Goal: Feedback & Contribution: Contribute content

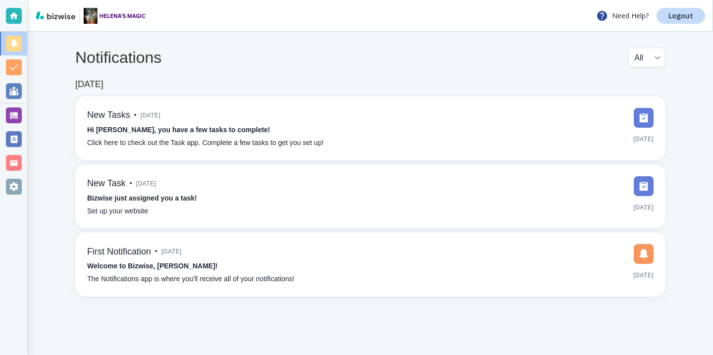
click at [25, 117] on div at bounding box center [13, 115] width 27 height 24
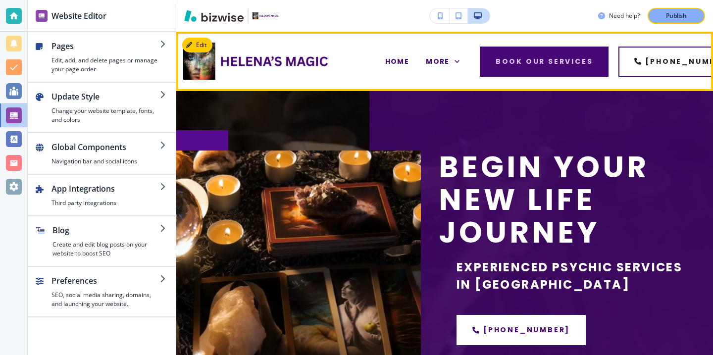
click at [439, 66] on div "More" at bounding box center [442, 62] width 50 height 40
click at [439, 64] on span "More" at bounding box center [438, 61] width 24 height 10
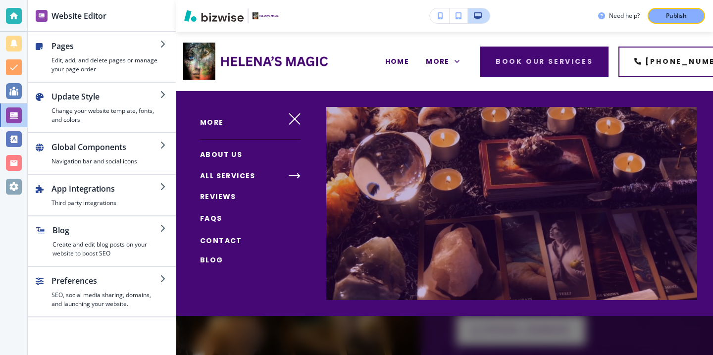
click at [219, 257] on span "Blog" at bounding box center [211, 260] width 23 height 10
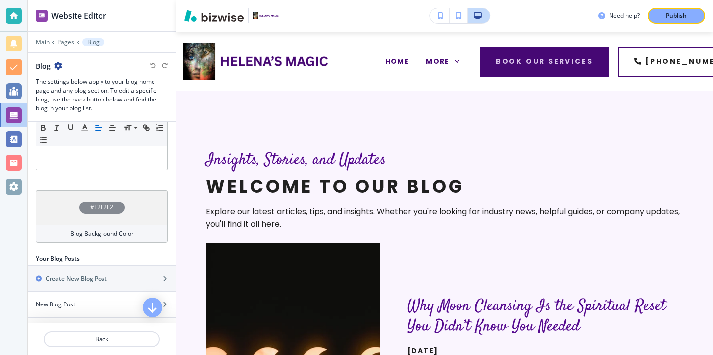
scroll to position [331, 0]
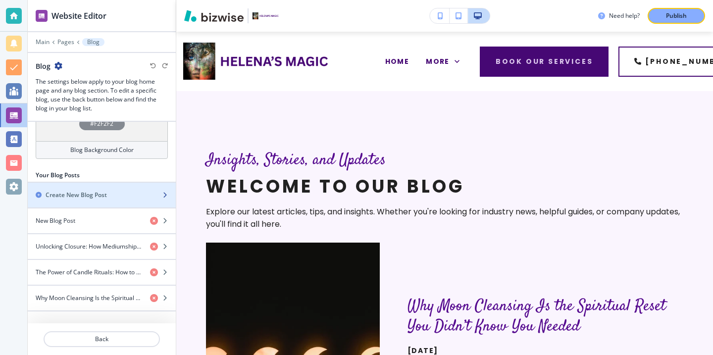
click at [127, 197] on div "Create New Blog Post" at bounding box center [91, 195] width 126 height 9
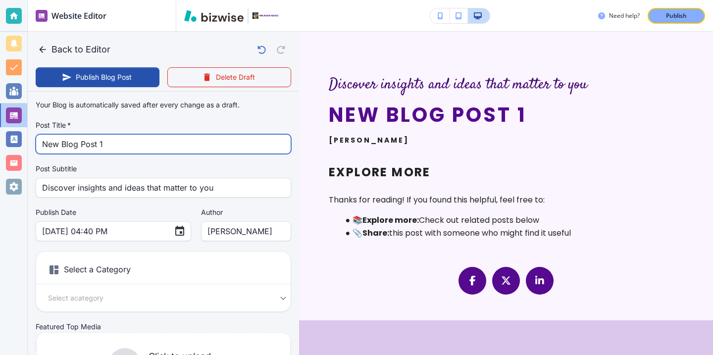
click at [173, 148] on input "New Blog Post 1" at bounding box center [163, 144] width 242 height 19
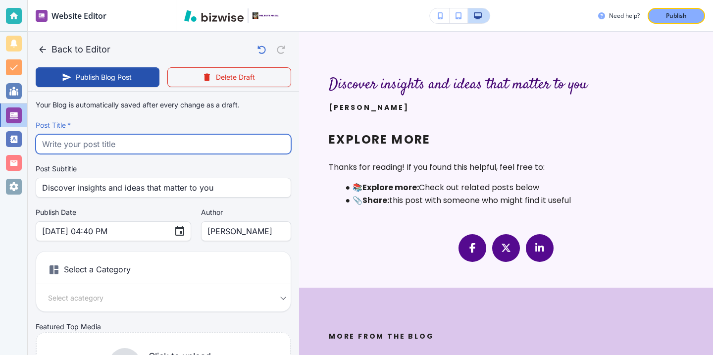
paste input "Healing Jewelry with Intention: How Energetically Charged Pieces Support Daily …"
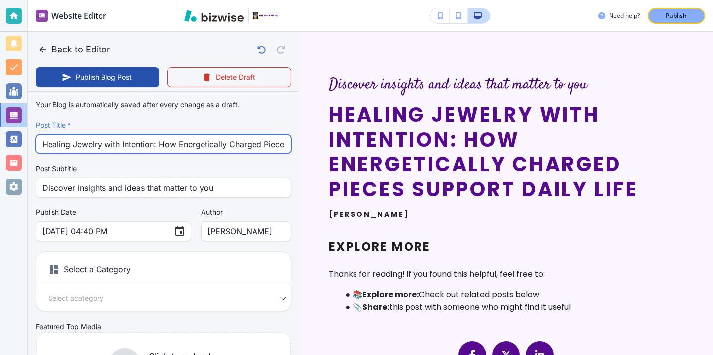
scroll to position [0, 72]
type input "Healing Jewelry with Intention: How Energetically Charged Pieces Support Daily …"
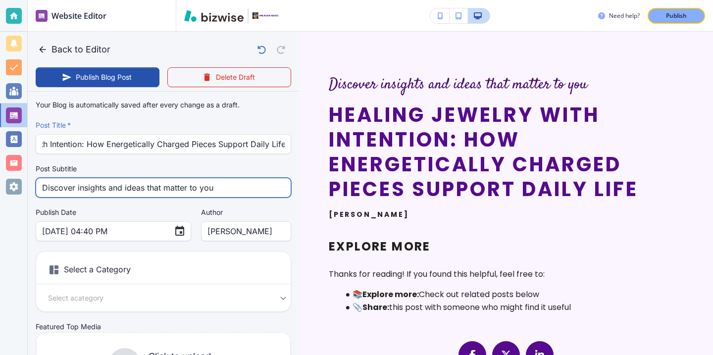
scroll to position [0, 0]
drag, startPoint x: 216, startPoint y: 189, endPoint x: 0, endPoint y: 178, distance: 216.5
click at [0, 180] on div "Website Editor Main Pages Blog Blog The settings below apply to your blog home …" at bounding box center [356, 177] width 713 height 355
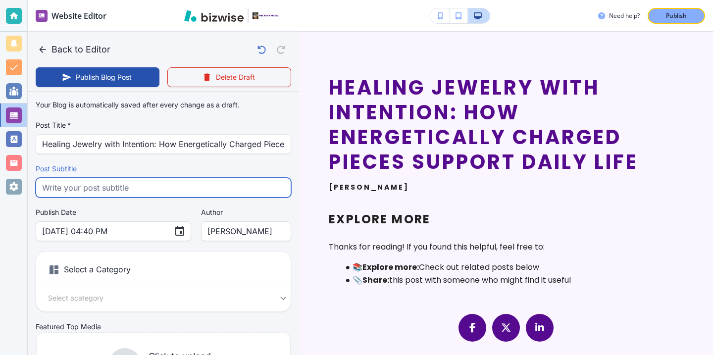
paste input ": Discover how healing jewelry from Helena's Magic can bring mindfulness balanc…"
type input ": Discover how healing jewelry from Helena's Magic can bring mindfulness balanc…"
type input "Aug 25, 2025 04:41 PM"
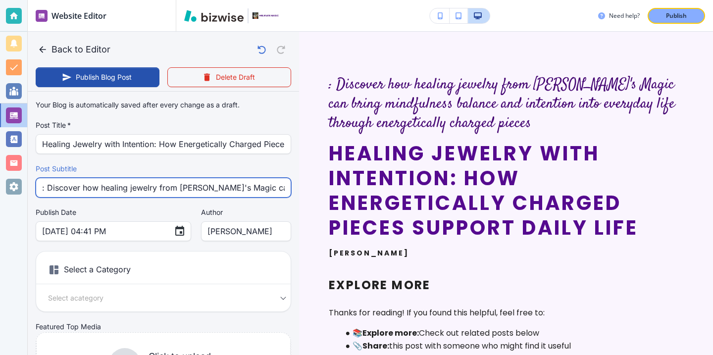
drag, startPoint x: 47, startPoint y: 187, endPoint x: 0, endPoint y: 183, distance: 47.2
click at [0, 185] on div "Website Editor Main Pages Blog Blog The settings below apply to your blog home …" at bounding box center [356, 177] width 713 height 355
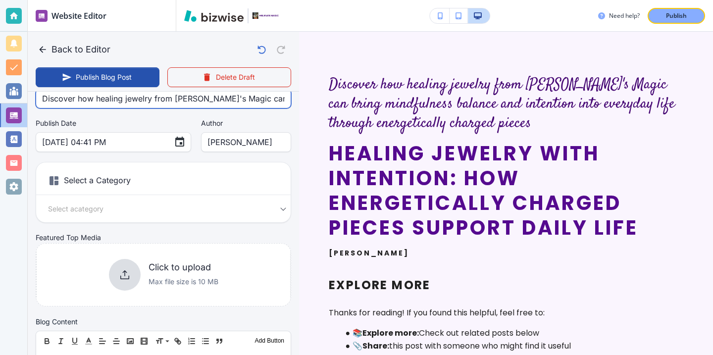
scroll to position [152, 0]
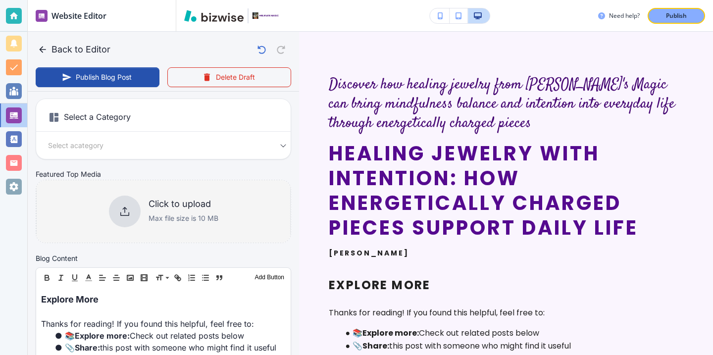
type input "Discover how healing jewelry from Helena's Magic can bring mindfulness balance …"
click at [163, 200] on h6 "Click to upload" at bounding box center [183, 203] width 70 height 11
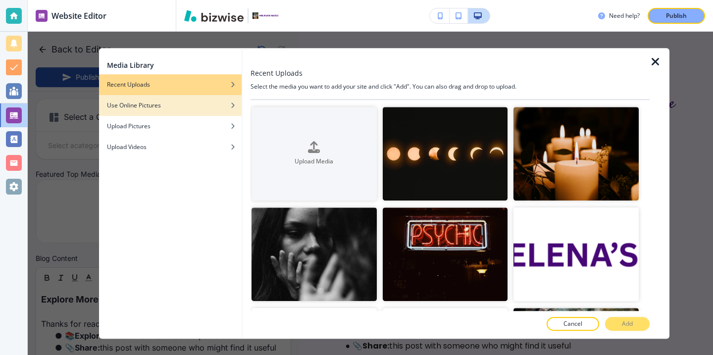
click at [185, 111] on div "button" at bounding box center [170, 113] width 143 height 6
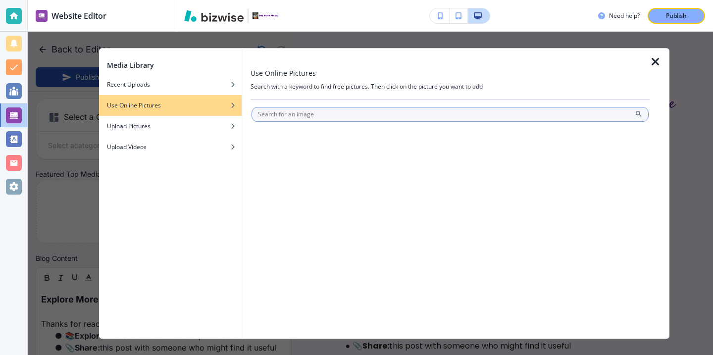
click at [329, 118] on input "text" at bounding box center [449, 114] width 397 height 15
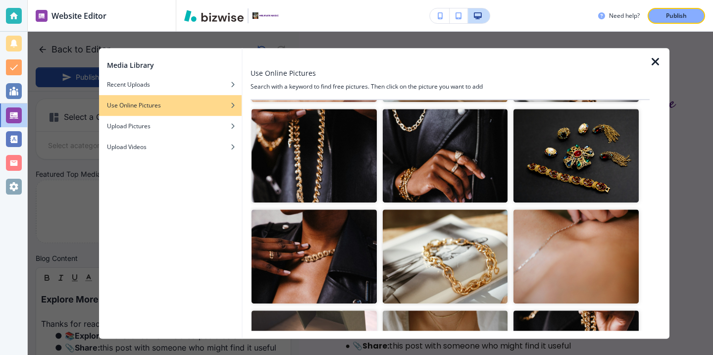
scroll to position [0, 0]
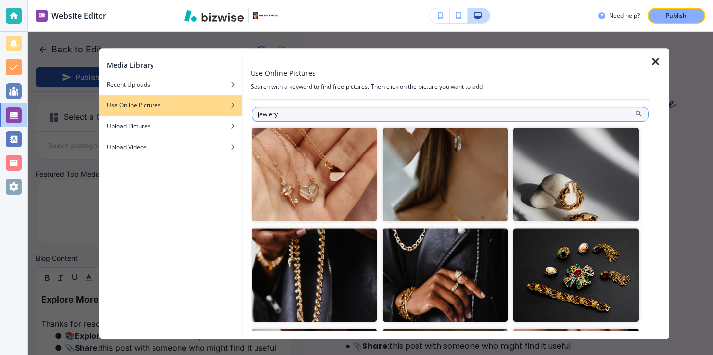
click at [261, 112] on input "jewlery" at bounding box center [449, 114] width 397 height 15
click at [257, 113] on input "jewelry" at bounding box center [449, 114] width 397 height 15
type input "healing jewelry"
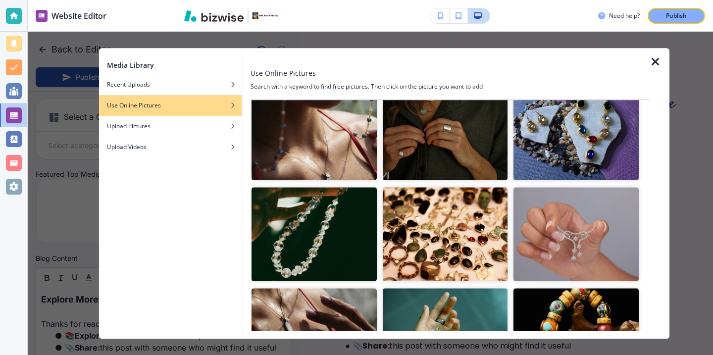
scroll to position [537, 0]
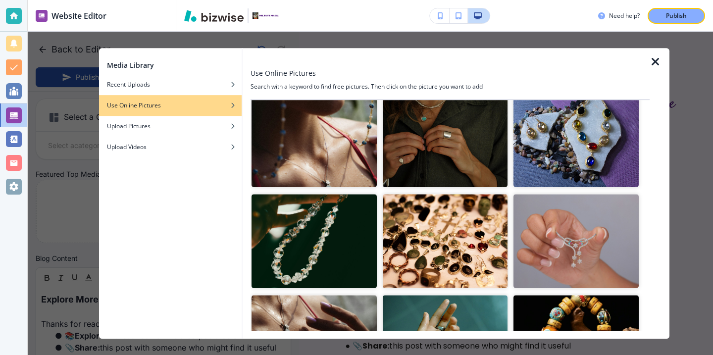
click at [451, 247] on img "button" at bounding box center [445, 241] width 125 height 94
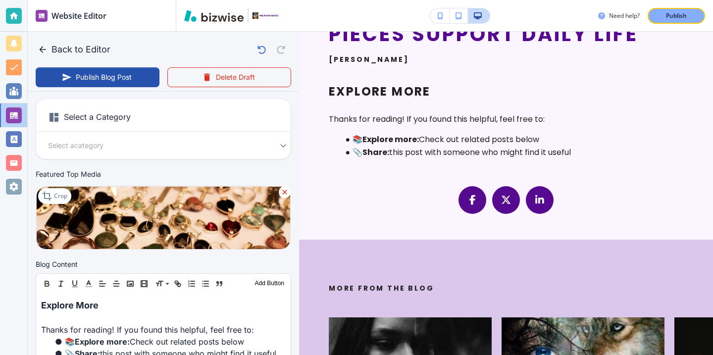
scroll to position [388, 0]
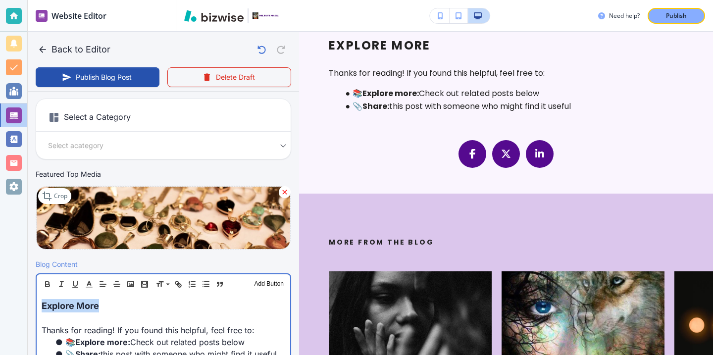
drag, startPoint x: 156, startPoint y: 302, endPoint x: 18, endPoint y: 286, distance: 139.0
click at [20, 286] on div "Website Editor Main Pages Blog Blog The settings below apply to your blog home …" at bounding box center [356, 177] width 713 height 355
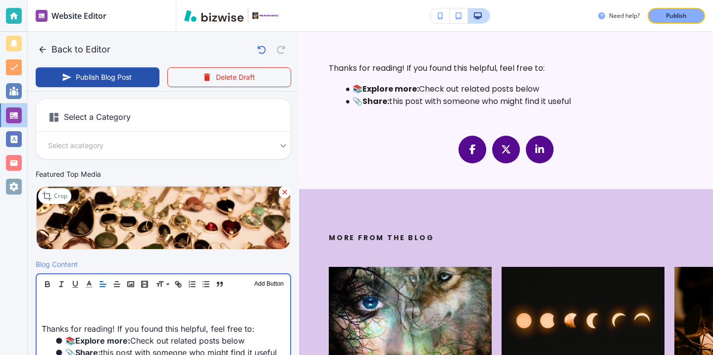
type input "Aug 25, 2025 04:42 PM"
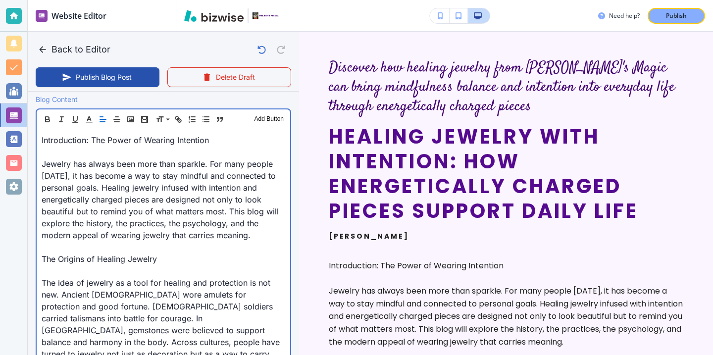
scroll to position [119, 0]
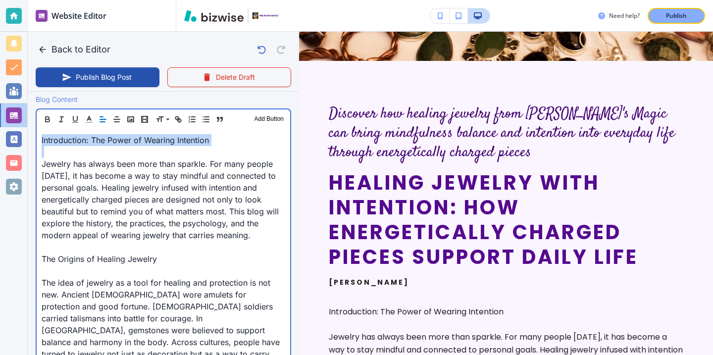
drag, startPoint x: 234, startPoint y: 152, endPoint x: 37, endPoint y: 137, distance: 197.6
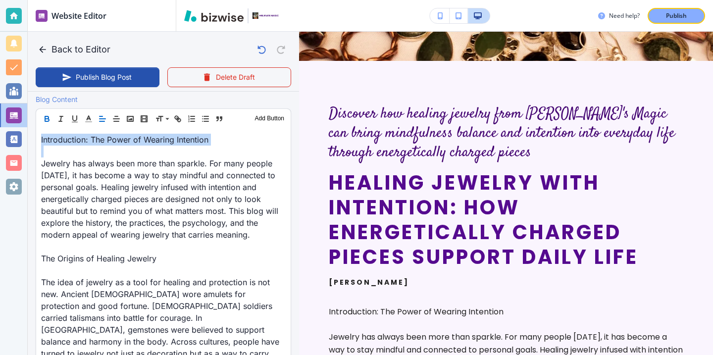
click at [46, 119] on icon "button" at bounding box center [47, 120] width 4 height 2
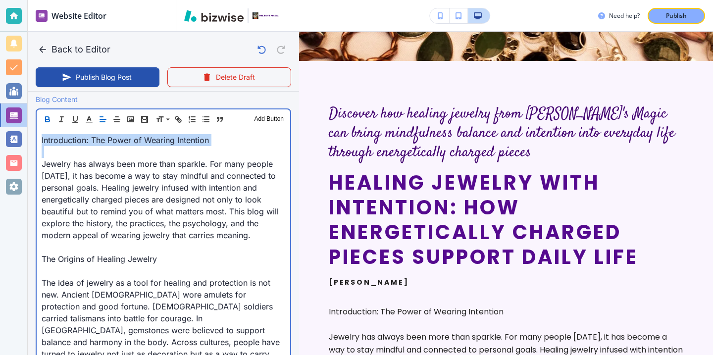
scroll to position [317, 0]
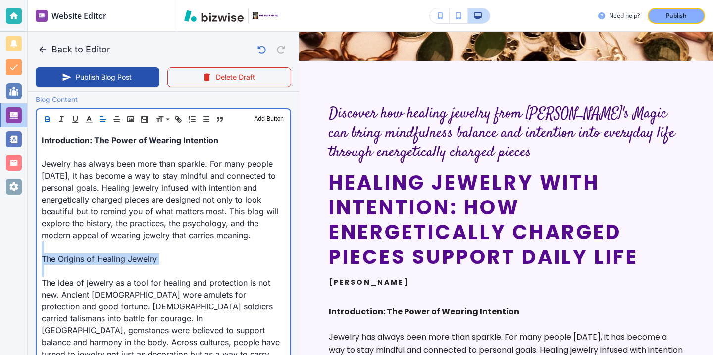
drag, startPoint x: 166, startPoint y: 268, endPoint x: 31, endPoint y: 253, distance: 136.0
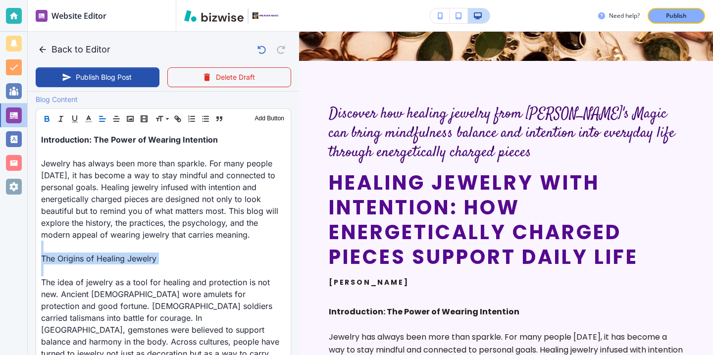
click at [47, 125] on button "button" at bounding box center [47, 119] width 14 height 12
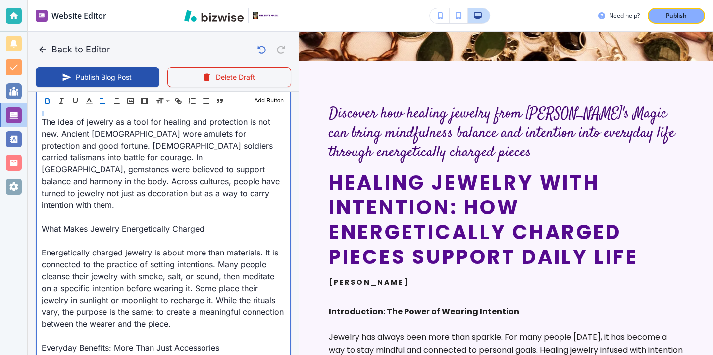
scroll to position [482, 0]
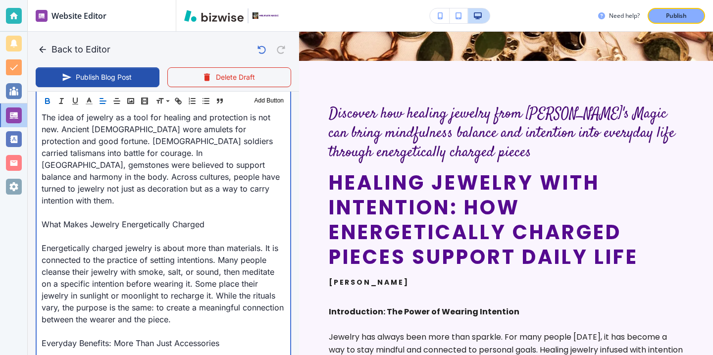
drag, startPoint x: 219, startPoint y: 206, endPoint x: 0, endPoint y: 211, distance: 218.8
click at [0, 211] on div "Website Editor Main Pages Blog Blog The settings below apply to your blog home …" at bounding box center [356, 177] width 713 height 355
drag, startPoint x: 39, startPoint y: 208, endPoint x: 235, endPoint y: 212, distance: 195.5
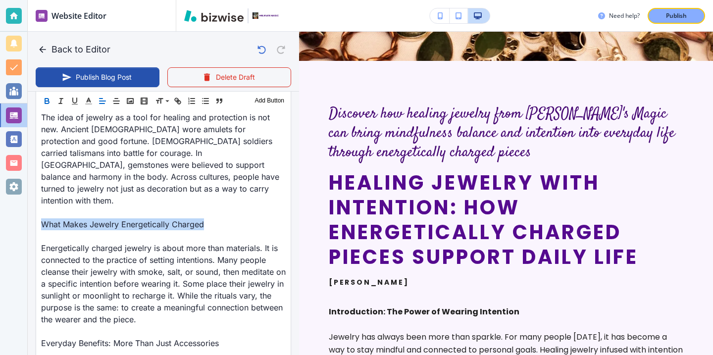
click at [48, 103] on icon "button" at bounding box center [47, 102] width 4 height 2
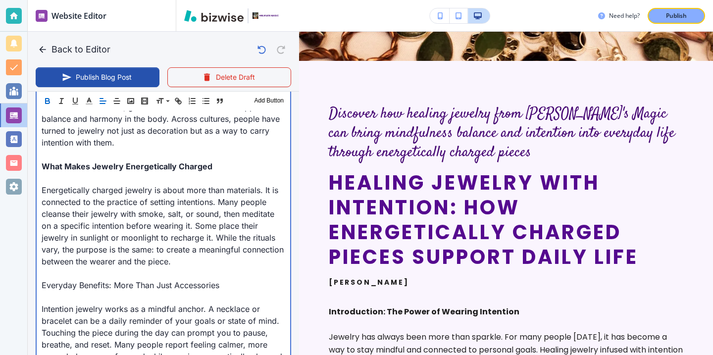
scroll to position [581, 0]
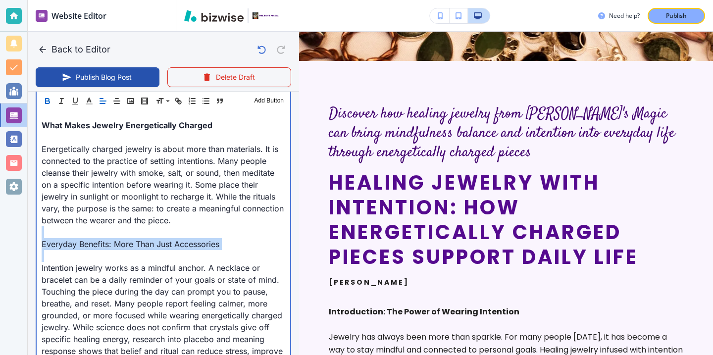
drag, startPoint x: 233, startPoint y: 241, endPoint x: 8, endPoint y: 226, distance: 225.2
click at [8, 226] on div "Website Editor Main Pages Blog Blog The settings below apply to your blog home …" at bounding box center [356, 177] width 713 height 355
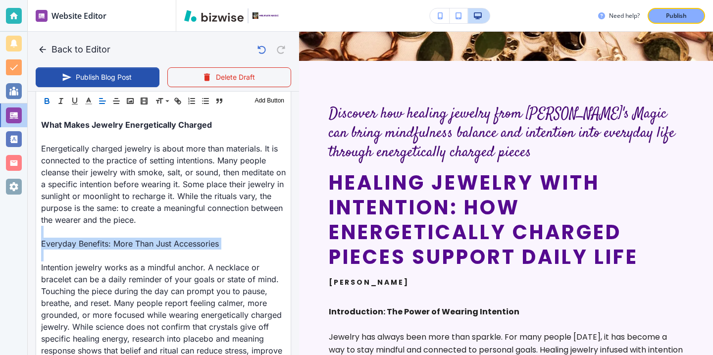
click at [45, 100] on icon "button" at bounding box center [47, 100] width 9 height 9
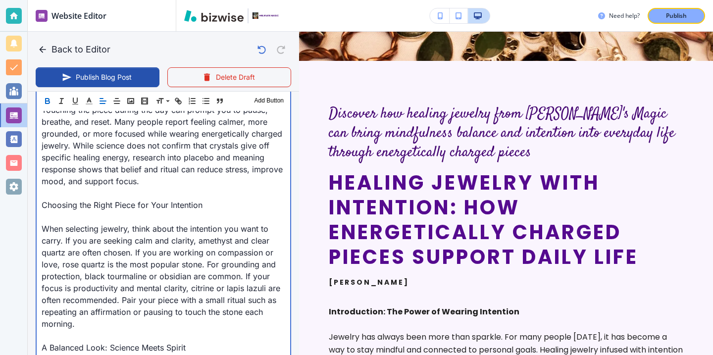
scroll to position [750, 0]
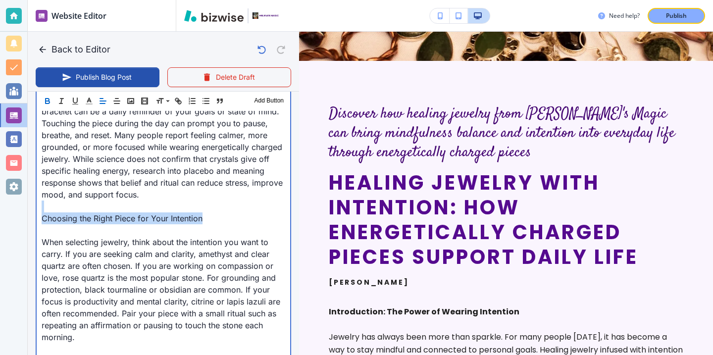
drag, startPoint x: 203, startPoint y: 205, endPoint x: 35, endPoint y: 193, distance: 169.2
click at [35, 193] on div "Blog Content Header 1 Header 2 Header 3 Body Text Add Button Introduction: The …" at bounding box center [163, 271] width 271 height 1218
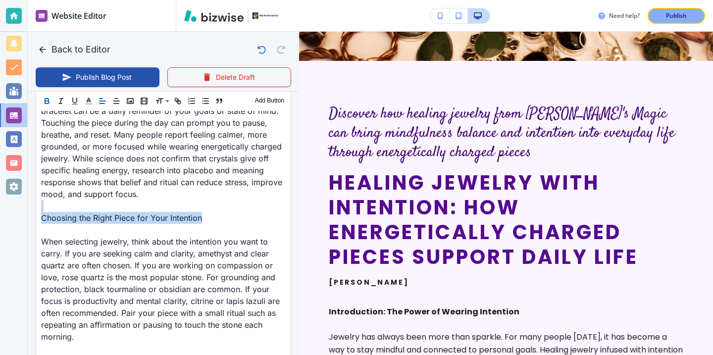
click at [46, 101] on icon "button" at bounding box center [47, 102] width 4 height 2
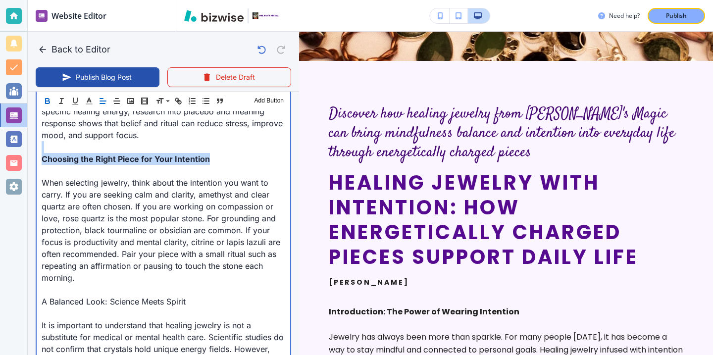
scroll to position [827, 0]
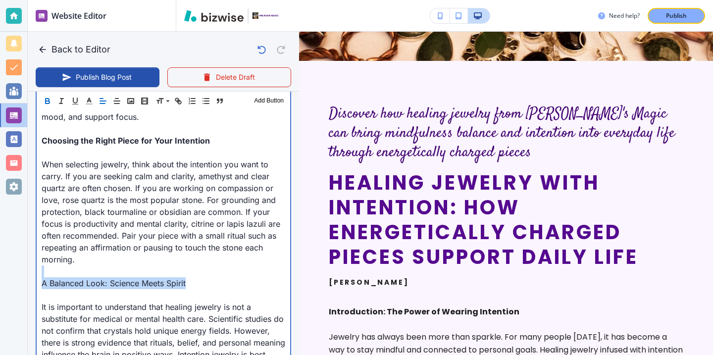
drag, startPoint x: 196, startPoint y: 270, endPoint x: 49, endPoint y: 259, distance: 147.4
click at [49, 259] on div "Introduction: The Power of Wearing Intention Jewelry has always been more than …" at bounding box center [163, 206] width 253 height 1174
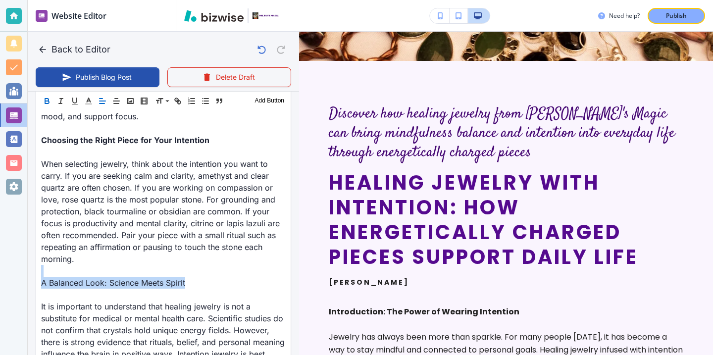
click at [49, 103] on icon "button" at bounding box center [47, 100] width 9 height 9
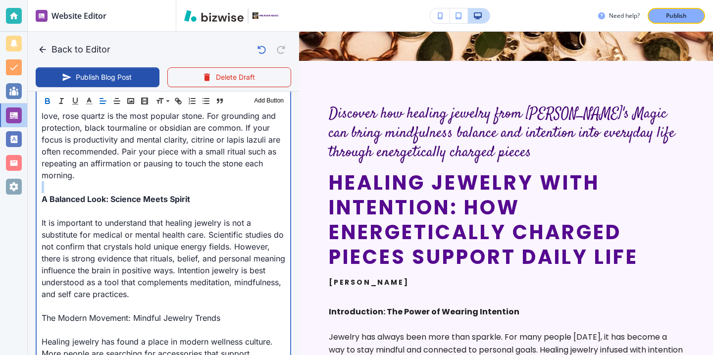
scroll to position [934, 0]
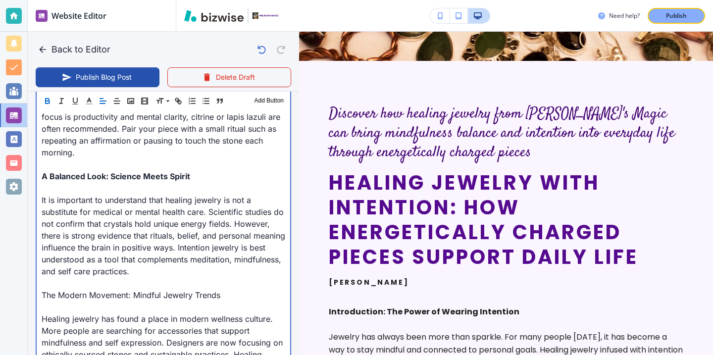
click at [236, 289] on p "The Modern Movement: Mindful Jewelry Trends" at bounding box center [163, 295] width 243 height 12
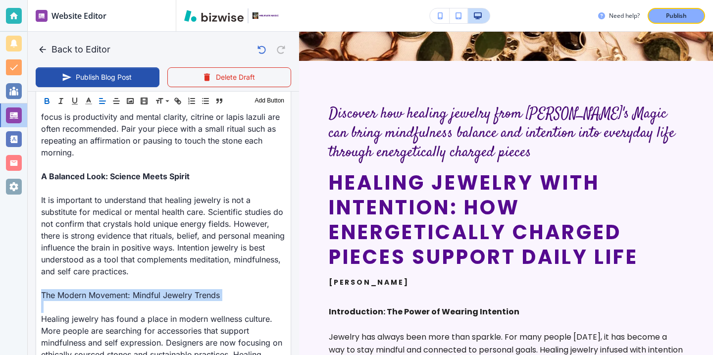
click at [50, 99] on icon "button" at bounding box center [47, 100] width 9 height 9
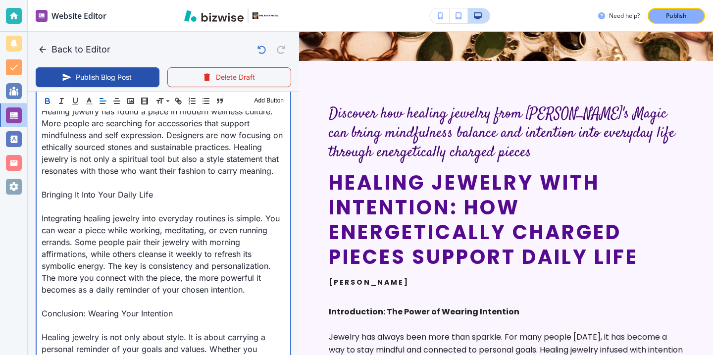
scroll to position [1153, 0]
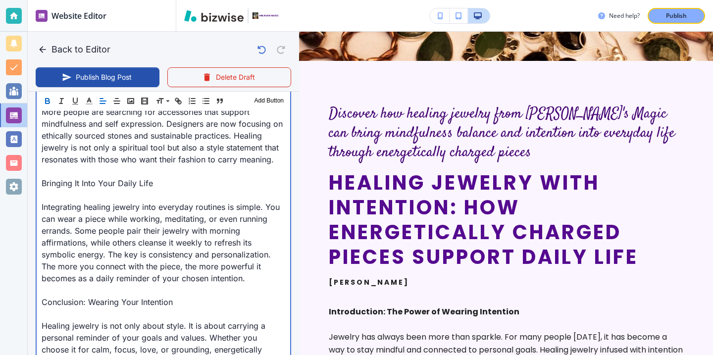
click at [166, 189] on p at bounding box center [163, 195] width 243 height 12
click at [164, 177] on p "Bringing It Into Your Daily Life" at bounding box center [163, 183] width 243 height 12
click at [163, 177] on p "Bringing It Into Your Daily Life" at bounding box center [163, 183] width 243 height 12
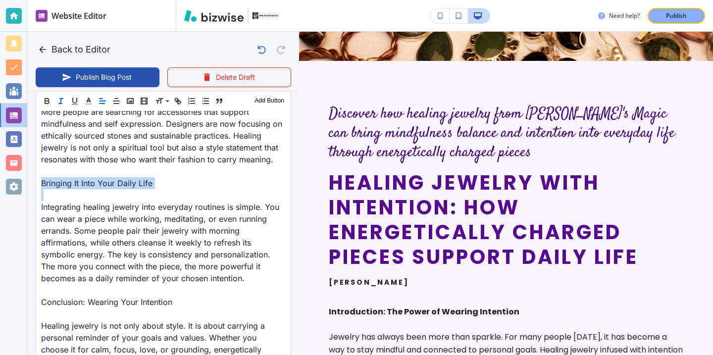
click at [55, 100] on button "button" at bounding box center [61, 101] width 14 height 12
click at [48, 101] on icon "button" at bounding box center [47, 102] width 4 height 2
click at [60, 101] on line "button" at bounding box center [60, 100] width 1 height 5
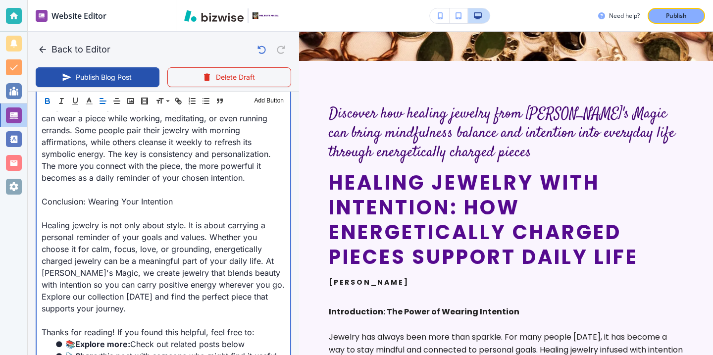
scroll to position [1268, 0]
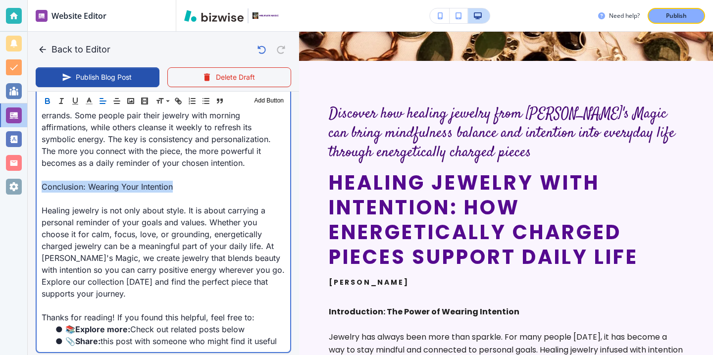
drag, startPoint x: 193, startPoint y: 175, endPoint x: 26, endPoint y: 175, distance: 167.8
click at [26, 175] on div "Website Editor Main Pages Blog Blog The settings below apply to your blog home …" at bounding box center [356, 177] width 713 height 355
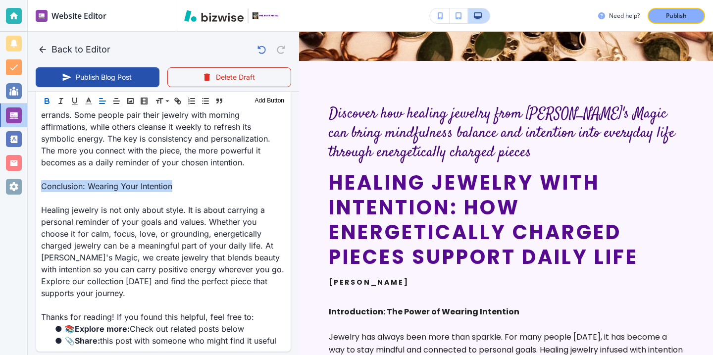
click at [49, 97] on icon "button" at bounding box center [47, 100] width 9 height 9
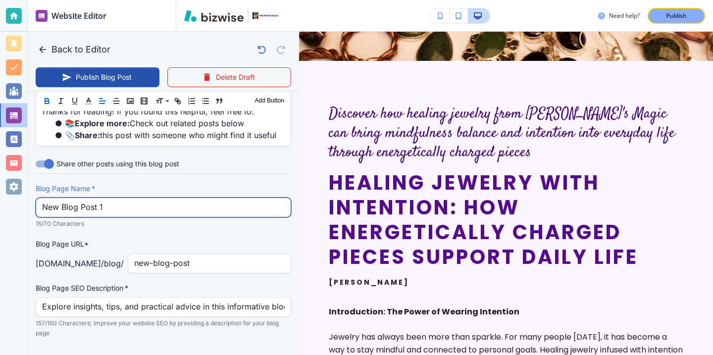
scroll to position [1473, 0]
click at [143, 201] on input "New Blog Post 1" at bounding box center [163, 207] width 242 height 19
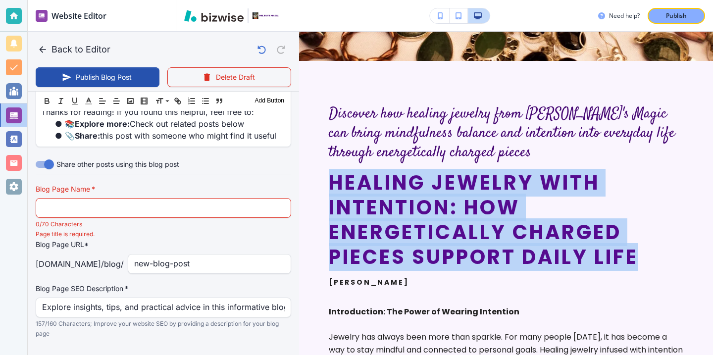
drag, startPoint x: 647, startPoint y: 248, endPoint x: 322, endPoint y: 184, distance: 331.4
copy h2 "Healing Jewelry with Intention: How Energetically Charged Pieces Support Daily …"
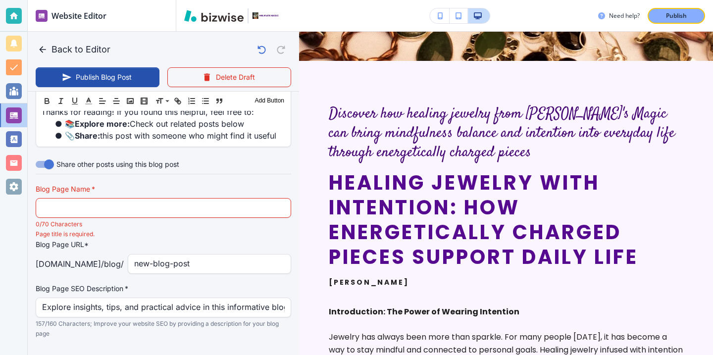
click at [172, 219] on p "0/70 Characters" at bounding box center [160, 224] width 248 height 10
click at [180, 200] on input "text" at bounding box center [163, 207] width 242 height 19
paste input "Healing Jewelry with Intention: How Energetically Charged Pieces Suppo"
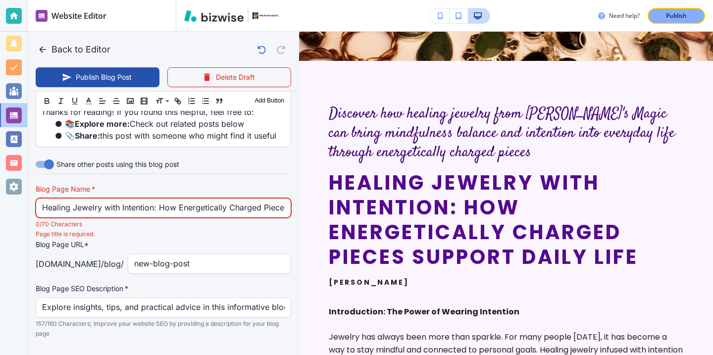
scroll to position [0, 30]
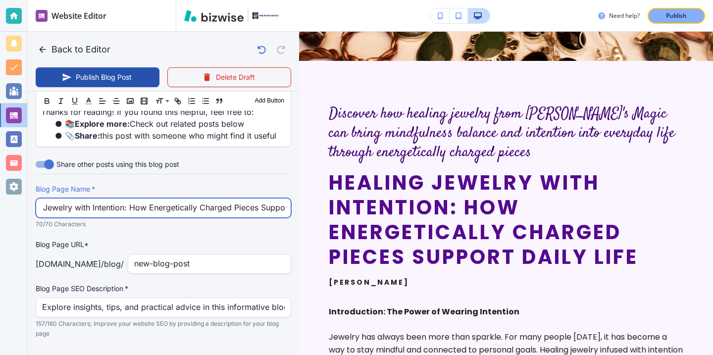
type input "Healing Jewelry with Intention: How Energetically Charged Pieces Suppo"
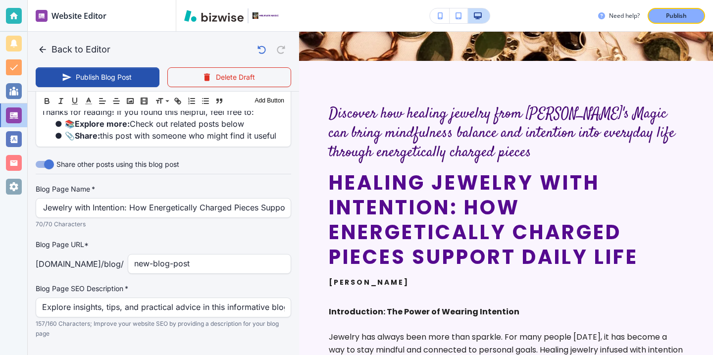
click at [247, 239] on p "Blog Page URL*" at bounding box center [163, 244] width 255 height 11
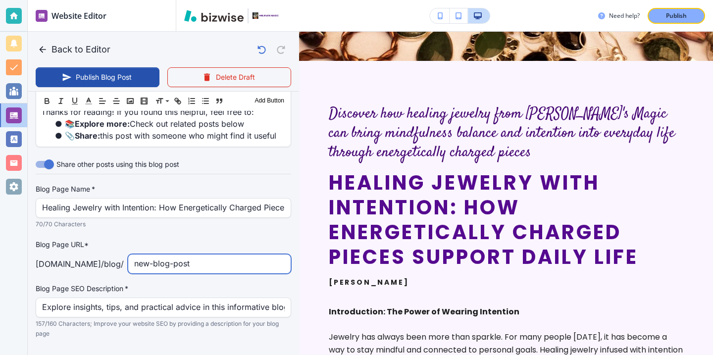
click at [247, 254] on input "new-blog-post" at bounding box center [209, 263] width 150 height 19
type input "new-blog"
click at [255, 260] on input "new-blog" at bounding box center [209, 263] width 150 height 19
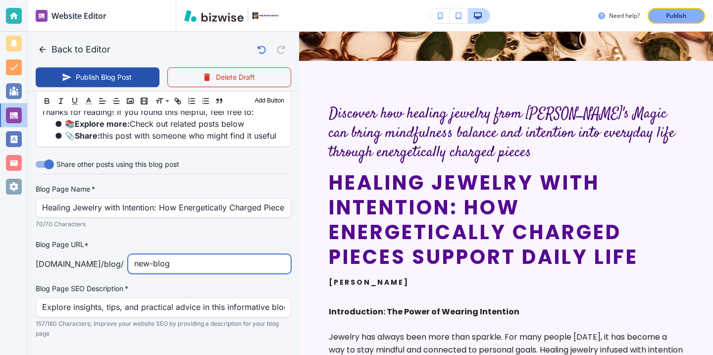
click at [255, 260] on input "new-blog" at bounding box center [209, 263] width 150 height 19
type input "Aug 25, 2025 04:43 PM"
type input "healing-jewelry-with-intention-how-energetically-charged-pieces-support-daily-l…"
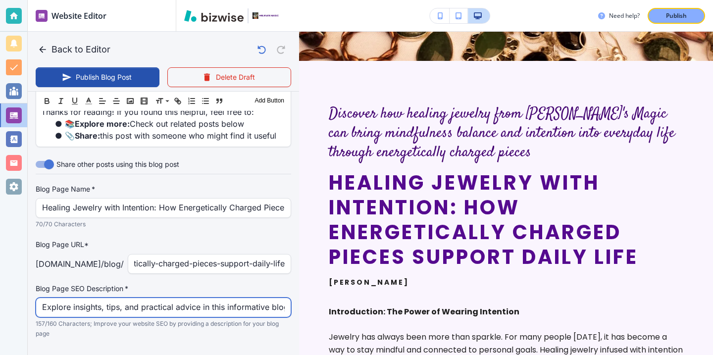
click at [197, 298] on input "Explore insights, tips, and practical advice in this informative blog post. Dis…" at bounding box center [163, 307] width 242 height 19
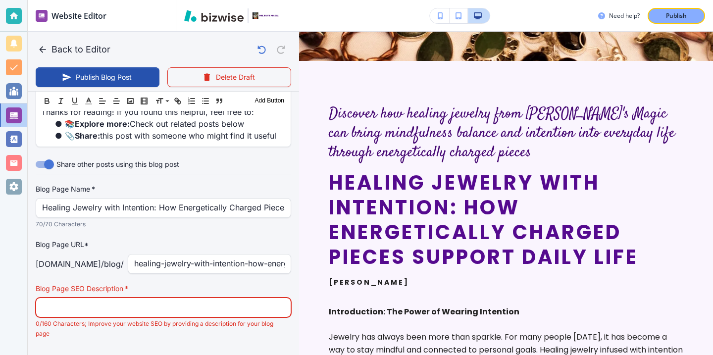
paste input "Discover how healing jewelry from Helena's Magic can bring mindfulness balance …"
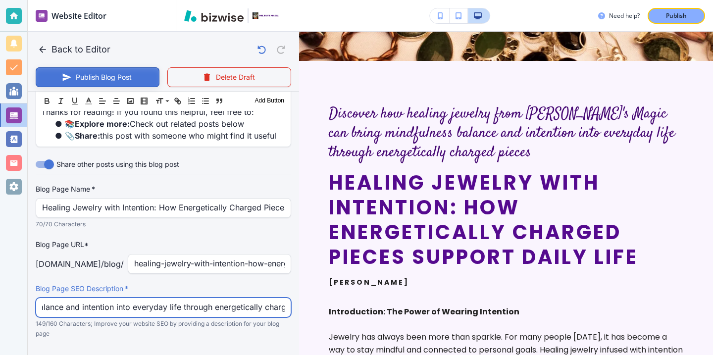
type input "Discover how healing jewelry from Helena's Magic can bring mindfulness balance …"
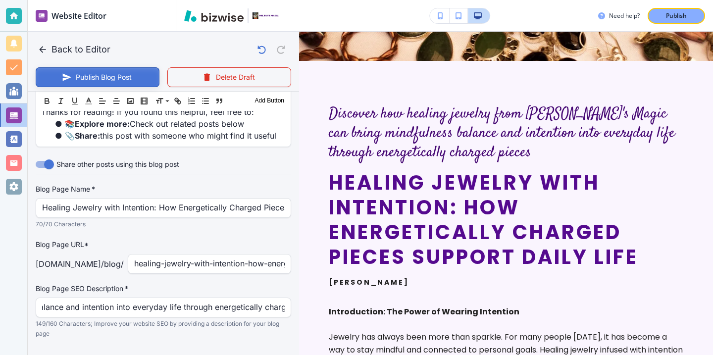
click at [114, 74] on button "Publish Blog Post" at bounding box center [98, 77] width 124 height 20
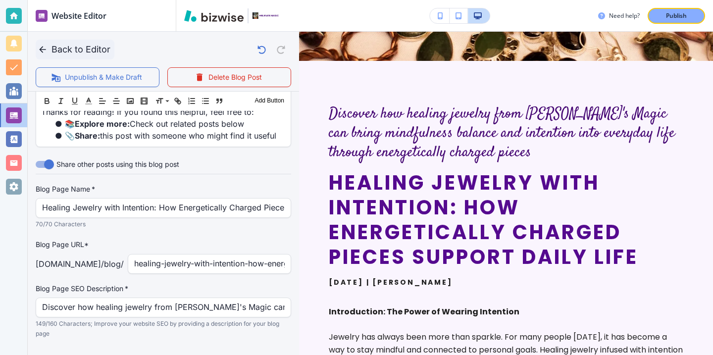
click at [58, 48] on button "Back to Editor" at bounding box center [75, 50] width 79 height 20
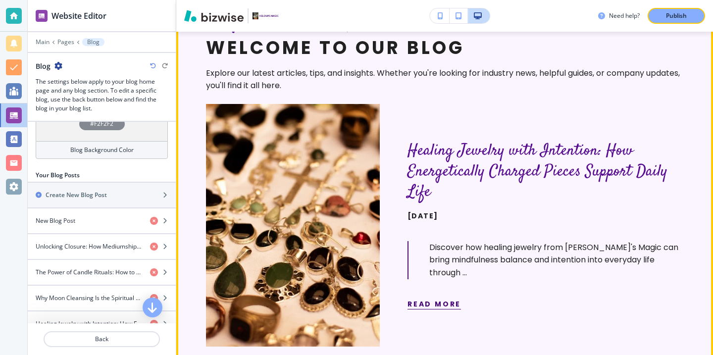
scroll to position [138, 0]
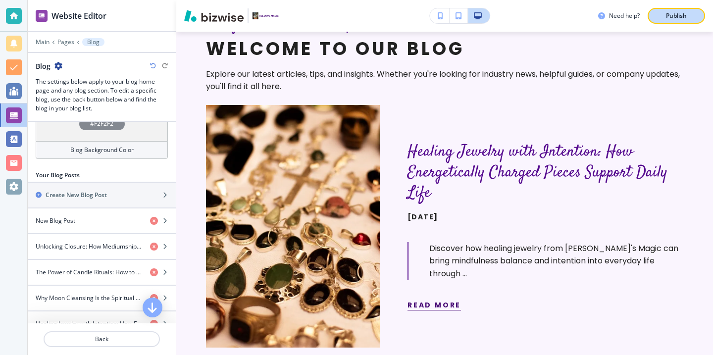
click at [688, 11] on button "Publish" at bounding box center [675, 16] width 57 height 16
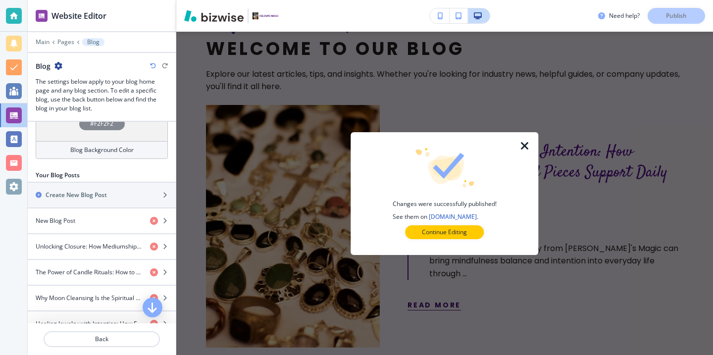
click at [17, 15] on div at bounding box center [14, 16] width 16 height 16
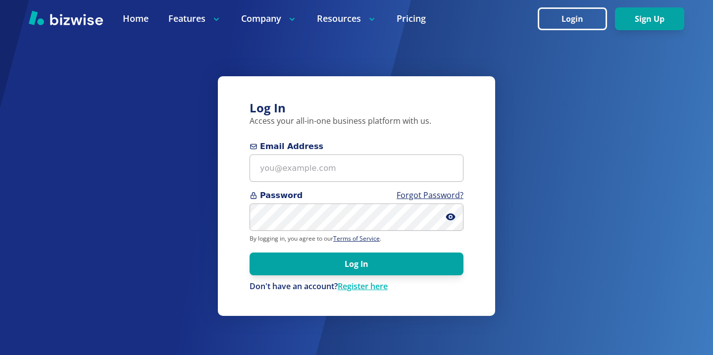
click at [339, 186] on form "Email Address Password Forgot Password? By logging in, you agree to our Terms o…" at bounding box center [356, 216] width 214 height 151
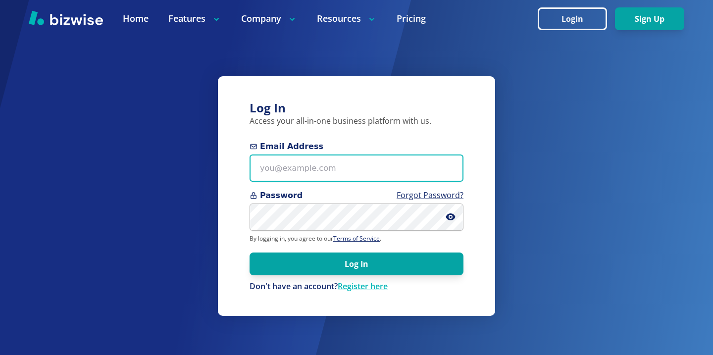
click at [339, 170] on input "Email Address" at bounding box center [356, 167] width 214 height 27
paste input "[EMAIL_ADDRESS][DOMAIN_NAME]"
type input "[EMAIL_ADDRESS][DOMAIN_NAME]"
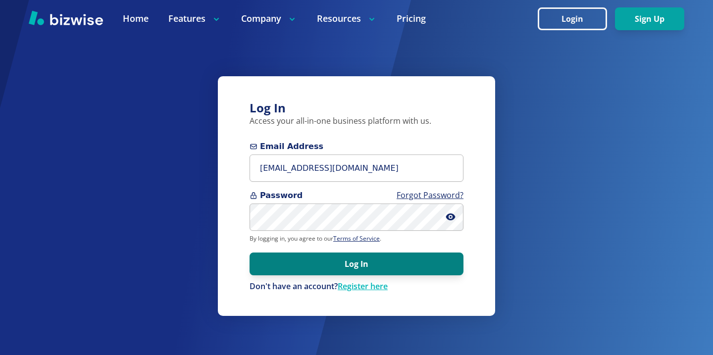
click at [386, 258] on button "Log In" at bounding box center [356, 263] width 214 height 23
